Goal: Information Seeking & Learning: Learn about a topic

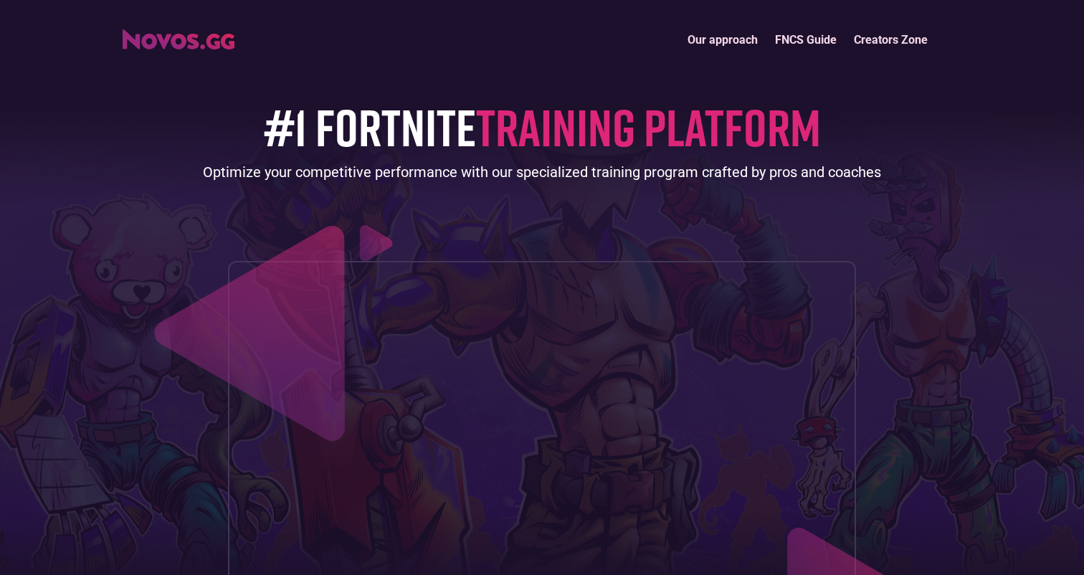
click at [717, 49] on link "Our approach" at bounding box center [722, 39] width 87 height 31
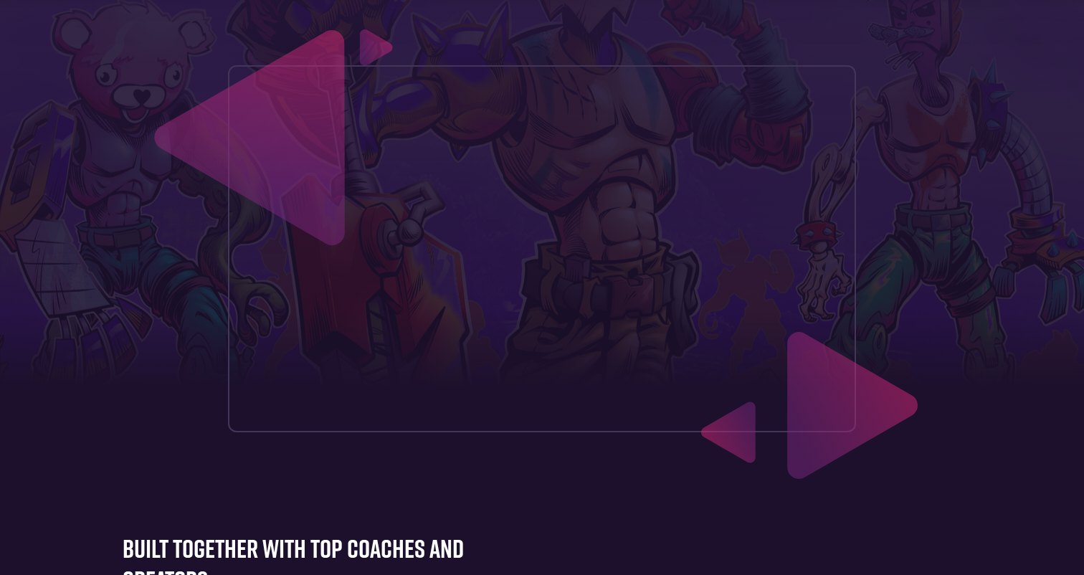
scroll to position [26, 0]
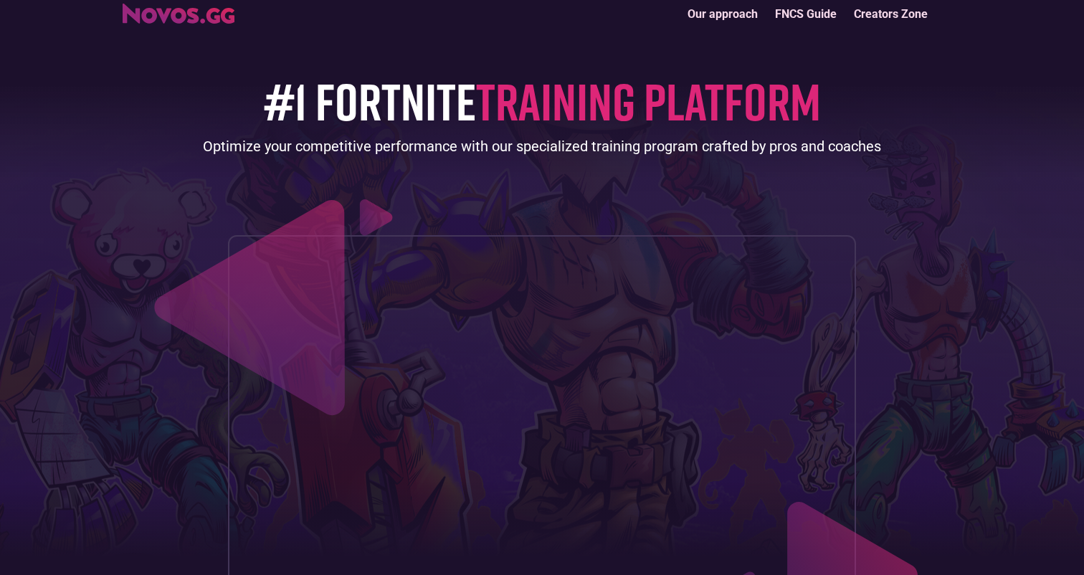
click at [784, 11] on link "FNCS Guide" at bounding box center [805, 14] width 79 height 31
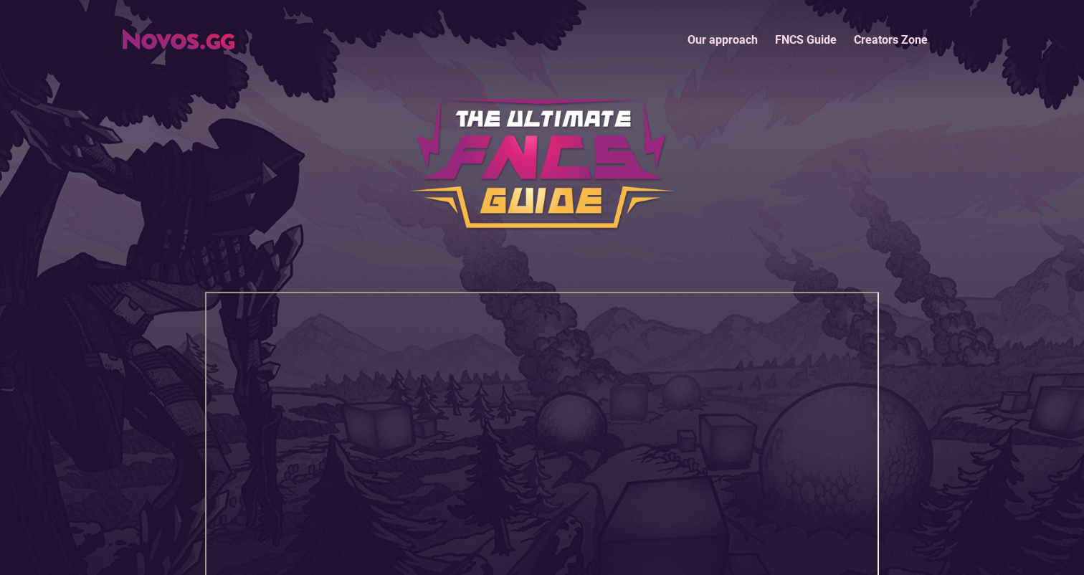
click at [722, 38] on link "Our approach" at bounding box center [722, 39] width 87 height 31
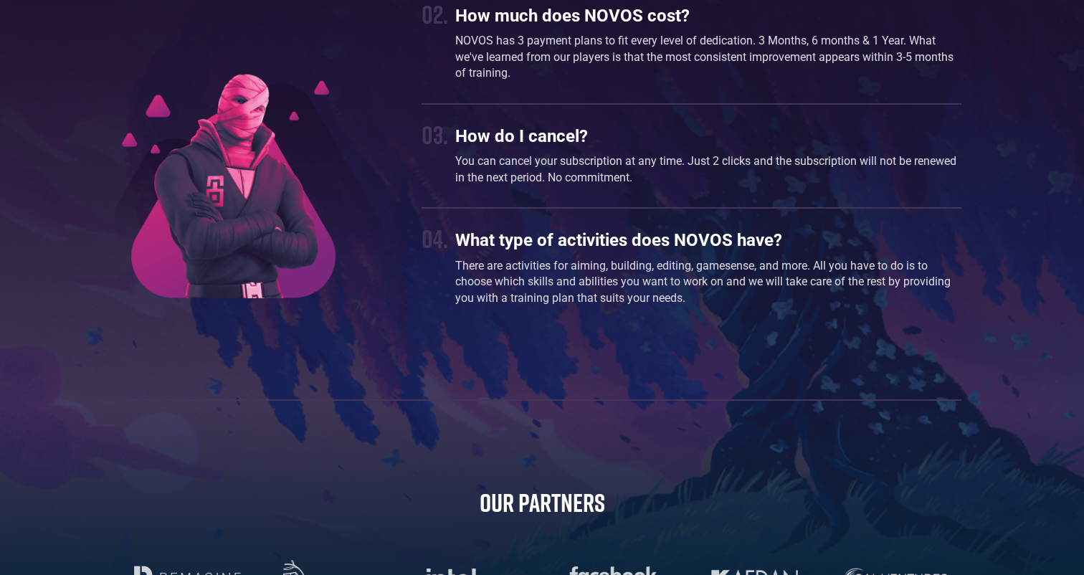
scroll to position [4571, 0]
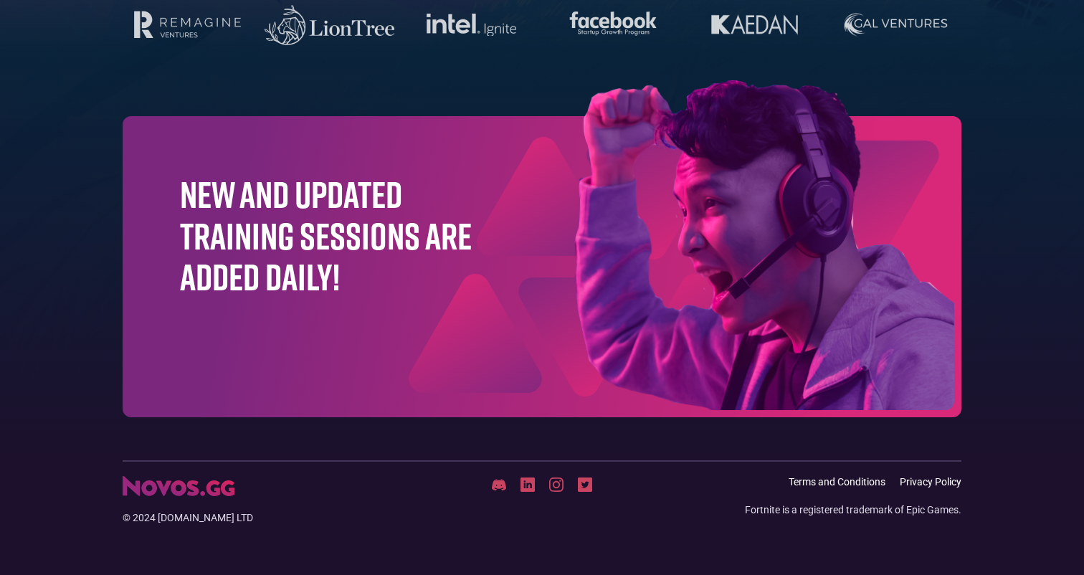
click at [527, 489] on img at bounding box center [527, 484] width 14 height 14
